Goal: Task Accomplishment & Management: Complete application form

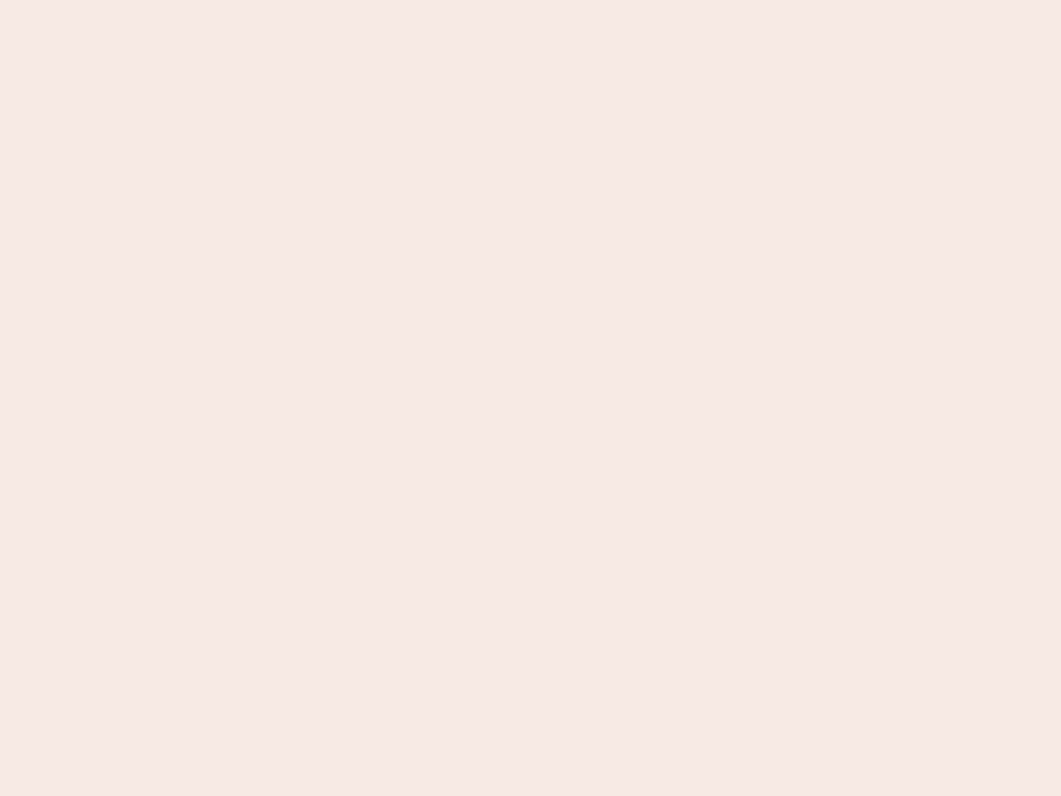
click at [531, 398] on nb-app "Almost there Thank you for registering for Newbook. Your account is under revie…" at bounding box center [530, 398] width 1061 height 796
click at [531, 0] on nb-app "Almost there Thank you for registering for Newbook. Your account is under revie…" at bounding box center [530, 398] width 1061 height 796
click at [567, 0] on nb-app "Almost there Thank you for registering for Newbook. Your account is under revie…" at bounding box center [530, 398] width 1061 height 796
click at [531, 398] on nb-app "Almost there Thank you for registering for Newbook. Your account is under revie…" at bounding box center [530, 398] width 1061 height 796
click at [531, 0] on nb-app "Almost there Thank you for registering for Newbook. Your account is under revie…" at bounding box center [530, 398] width 1061 height 796
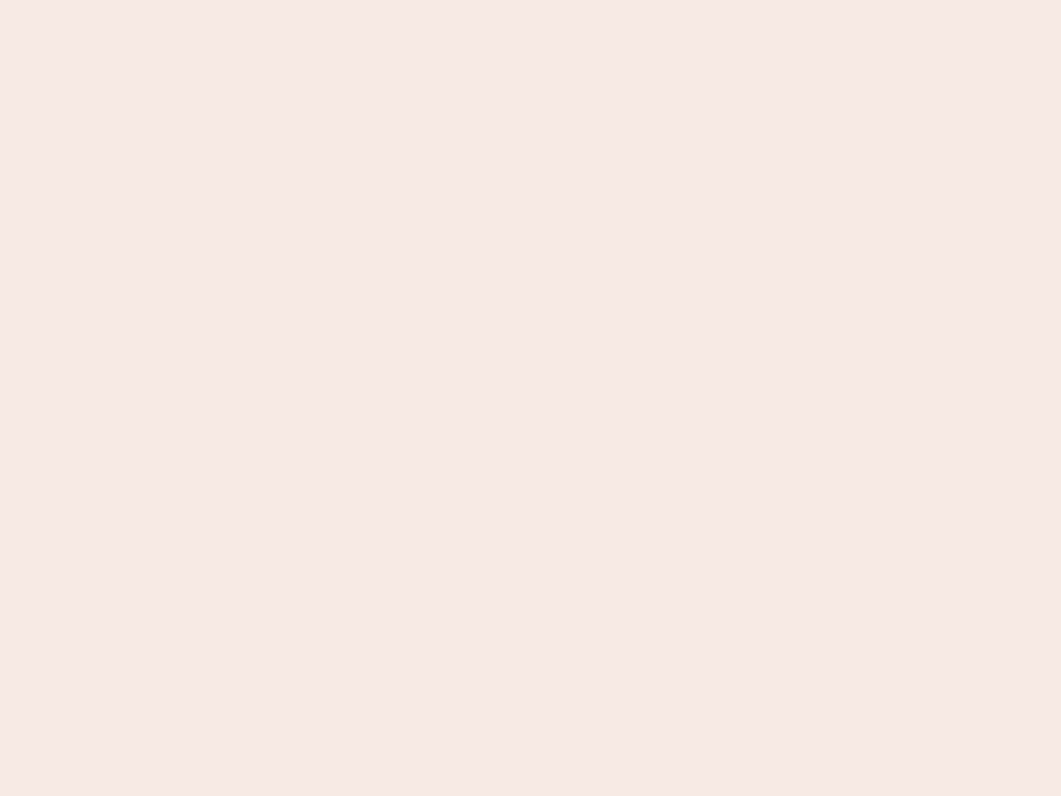
click at [371, 0] on nb-app "Almost there Thank you for registering for Newbook. Your account is under revie…" at bounding box center [530, 398] width 1061 height 796
click at [531, 398] on nb-app "Almost there Thank you for registering for Newbook. Your account is under revie…" at bounding box center [530, 398] width 1061 height 796
click at [531, 0] on nb-app "Almost there Thank you for registering for Newbook. Your account is under revie…" at bounding box center [530, 398] width 1061 height 796
click at [371, 0] on nb-app "Almost there Thank you for registering for Newbook. Your account is under revie…" at bounding box center [530, 398] width 1061 height 796
click at [531, 398] on nb-app "Almost there Thank you for registering for Newbook. Your account is under revie…" at bounding box center [530, 398] width 1061 height 796
